Goal: Entertainment & Leisure: Consume media (video, audio)

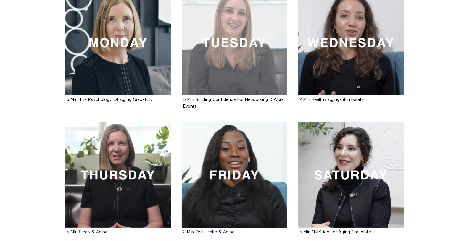
scroll to position [252, 0]
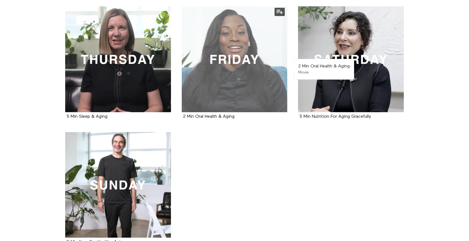
click at [255, 96] on div at bounding box center [235, 59] width 106 height 106
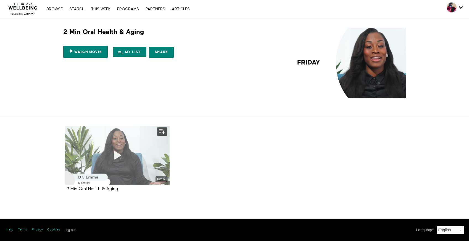
click at [135, 149] on div "02:07" at bounding box center [117, 155] width 104 height 59
